Goal: Navigation & Orientation: Find specific page/section

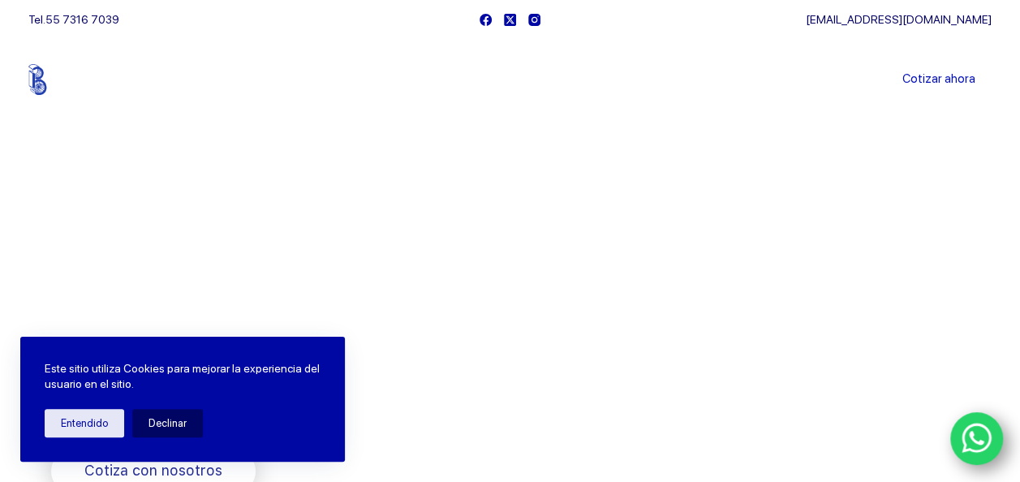
click at [484, 70] on li "Sucursales" at bounding box center [479, 79] width 101 height 81
click at [481, 80] on link "Sucursales" at bounding box center [479, 80] width 101 height 0
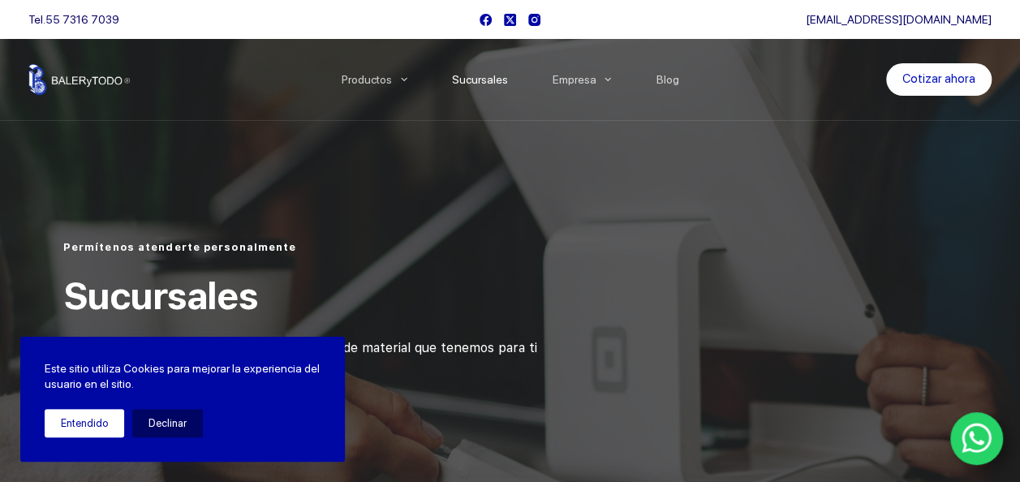
click at [80, 427] on button "Entendido" at bounding box center [85, 423] width 80 height 28
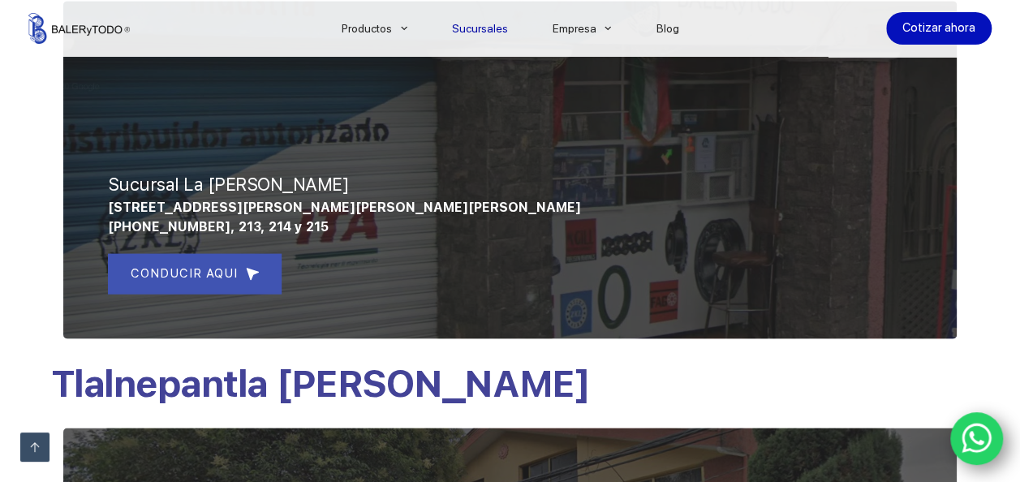
scroll to position [1217, 0]
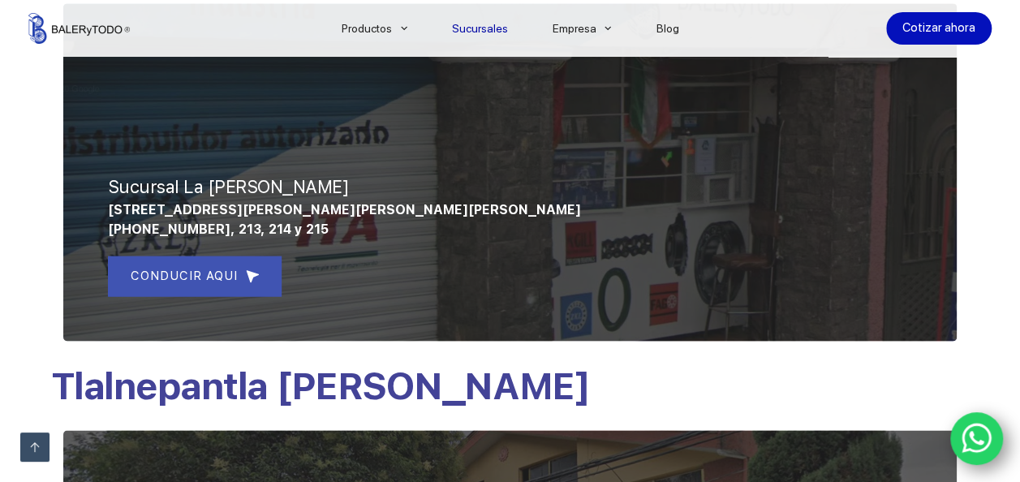
click at [962, 437] on icon "WhatsApp" at bounding box center [977, 439] width 30 height 30
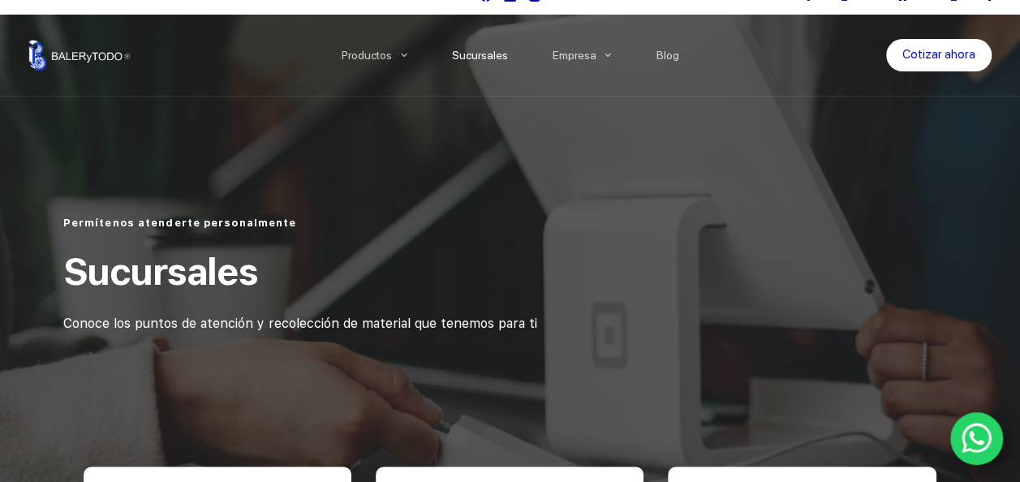
scroll to position [0, 0]
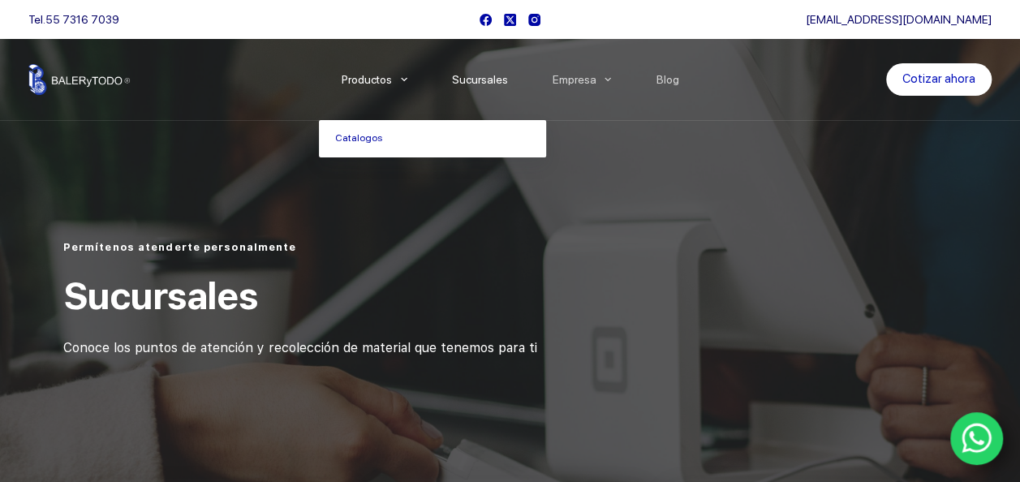
click at [402, 81] on li "Productos Catalogos" at bounding box center [374, 79] width 110 height 81
click at [392, 139] on link "Catalogos" at bounding box center [432, 138] width 227 height 37
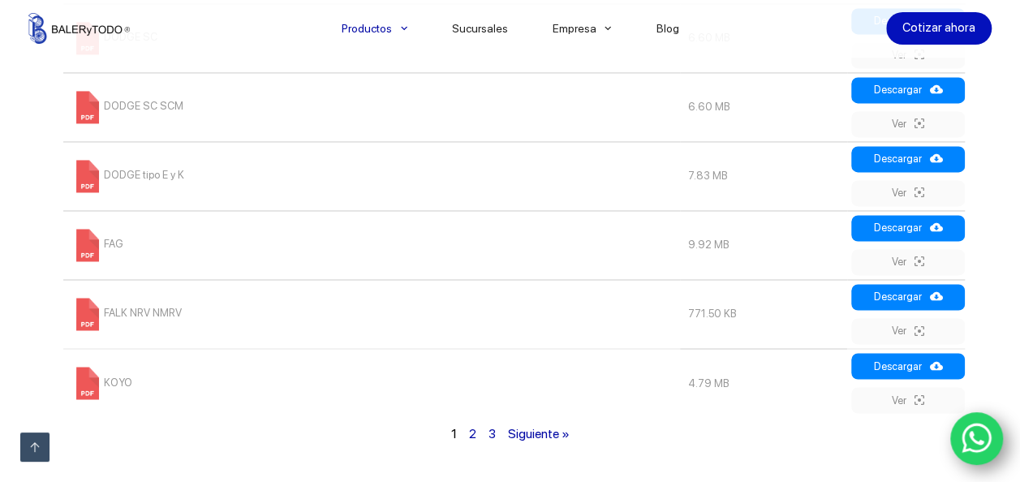
scroll to position [1217, 0]
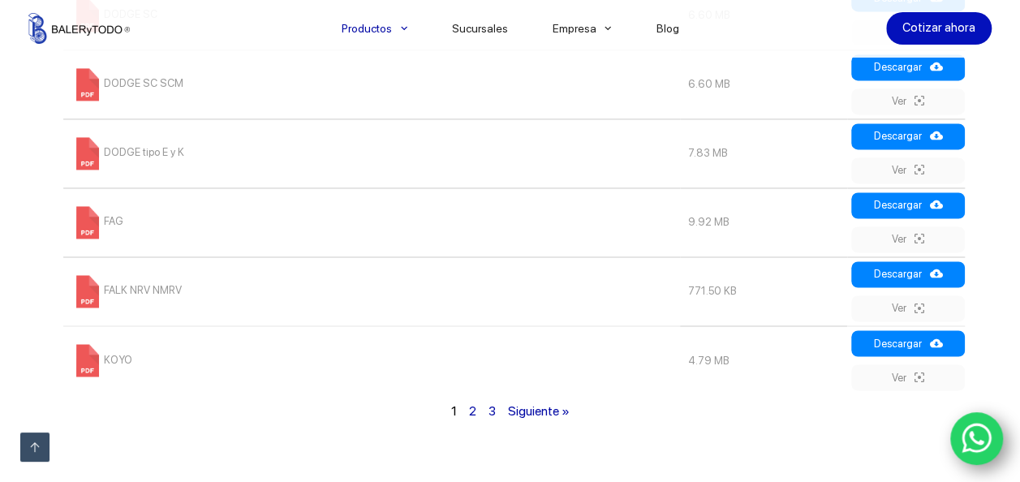
click at [529, 411] on link "Siguiente »" at bounding box center [538, 409] width 62 height 15
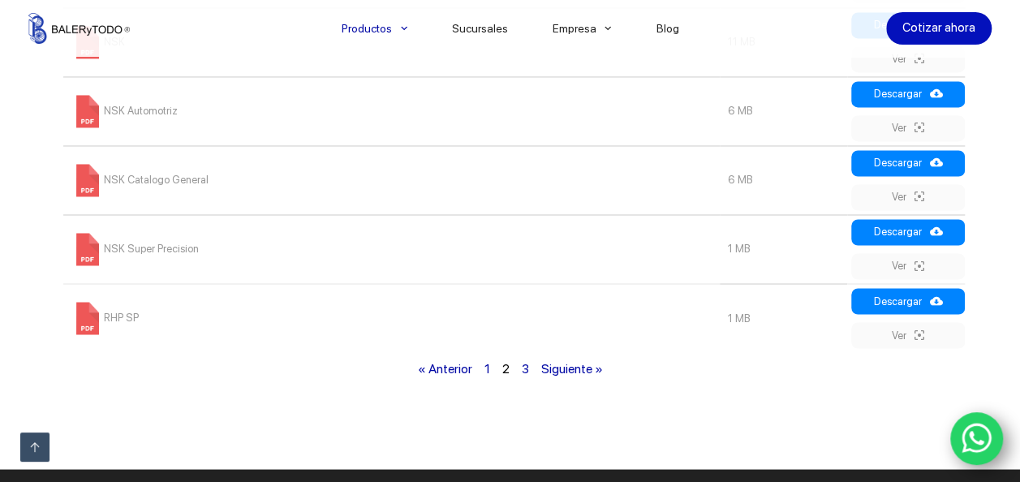
scroll to position [1310, 0]
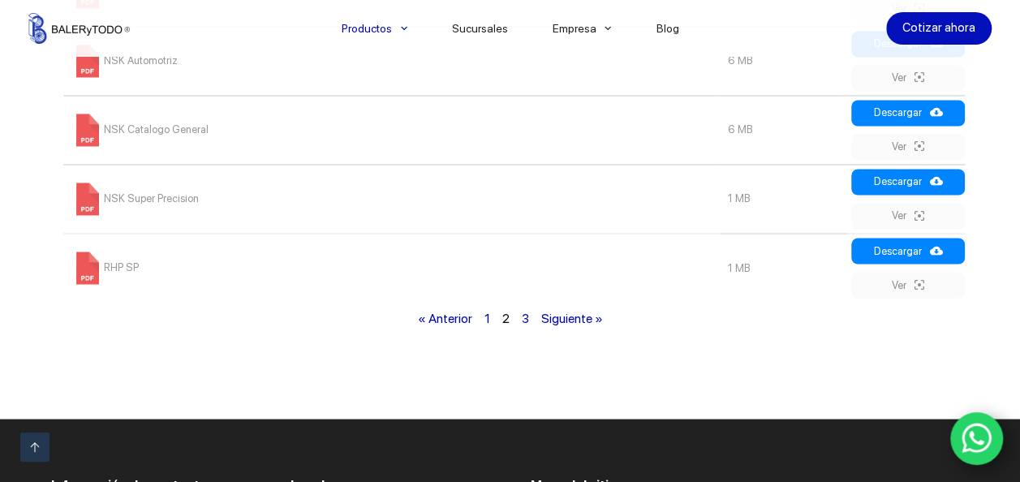
click at [549, 320] on link "Siguiente »" at bounding box center [571, 317] width 62 height 15
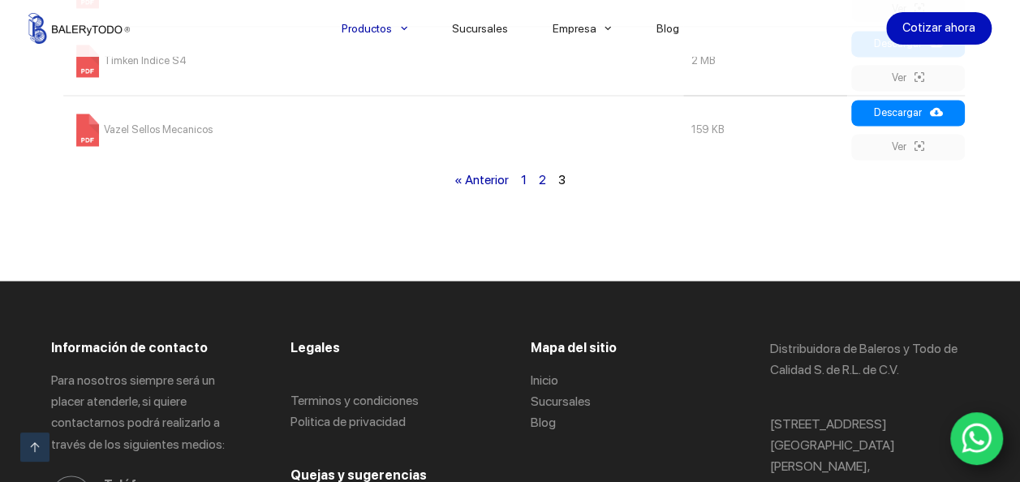
scroll to position [1217, 0]
